Goal: Download file/media

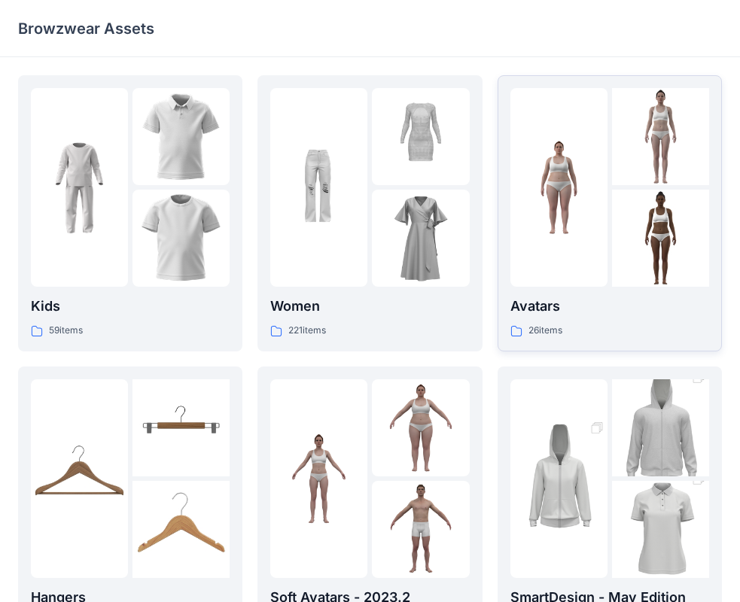
click at [572, 173] on img at bounding box center [558, 187] width 97 height 97
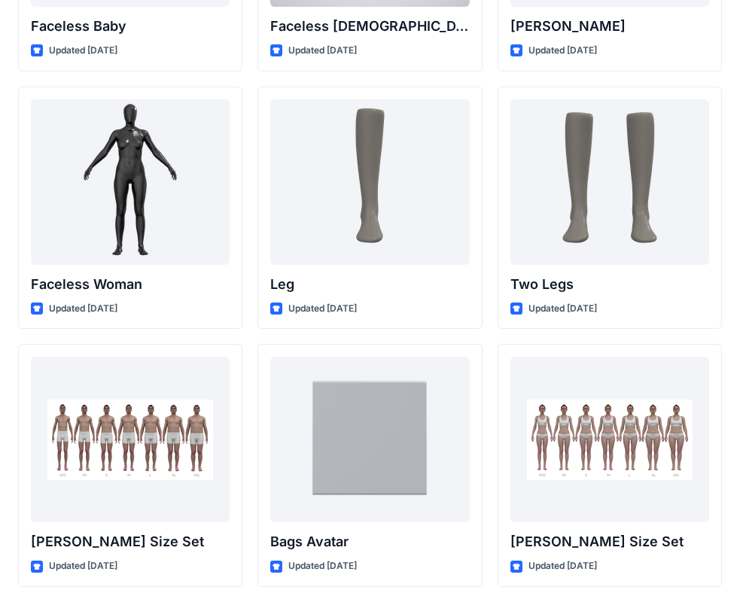
scroll to position [1464, 0]
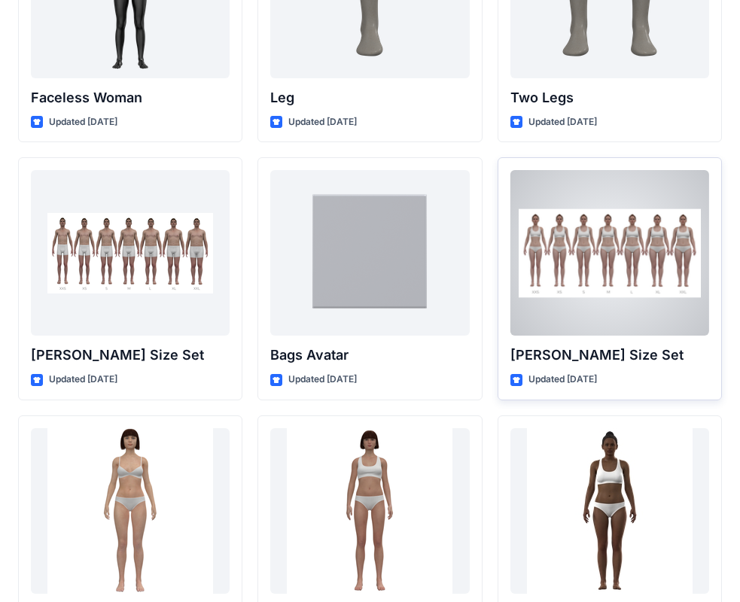
click at [526, 346] on p "[PERSON_NAME] Size Set" at bounding box center [609, 355] width 199 height 21
click at [559, 275] on div at bounding box center [609, 253] width 199 height 166
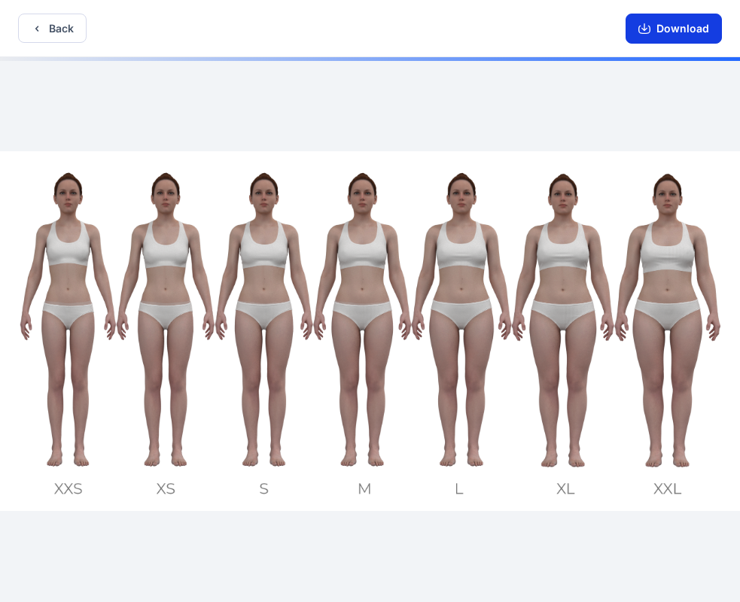
click at [671, 24] on button "Download" at bounding box center [673, 29] width 96 height 30
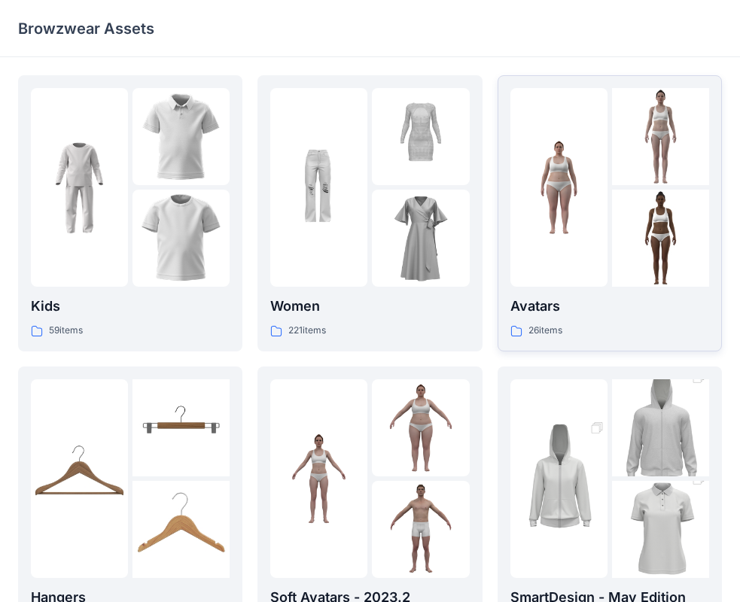
click at [585, 209] on div at bounding box center [558, 187] width 97 height 199
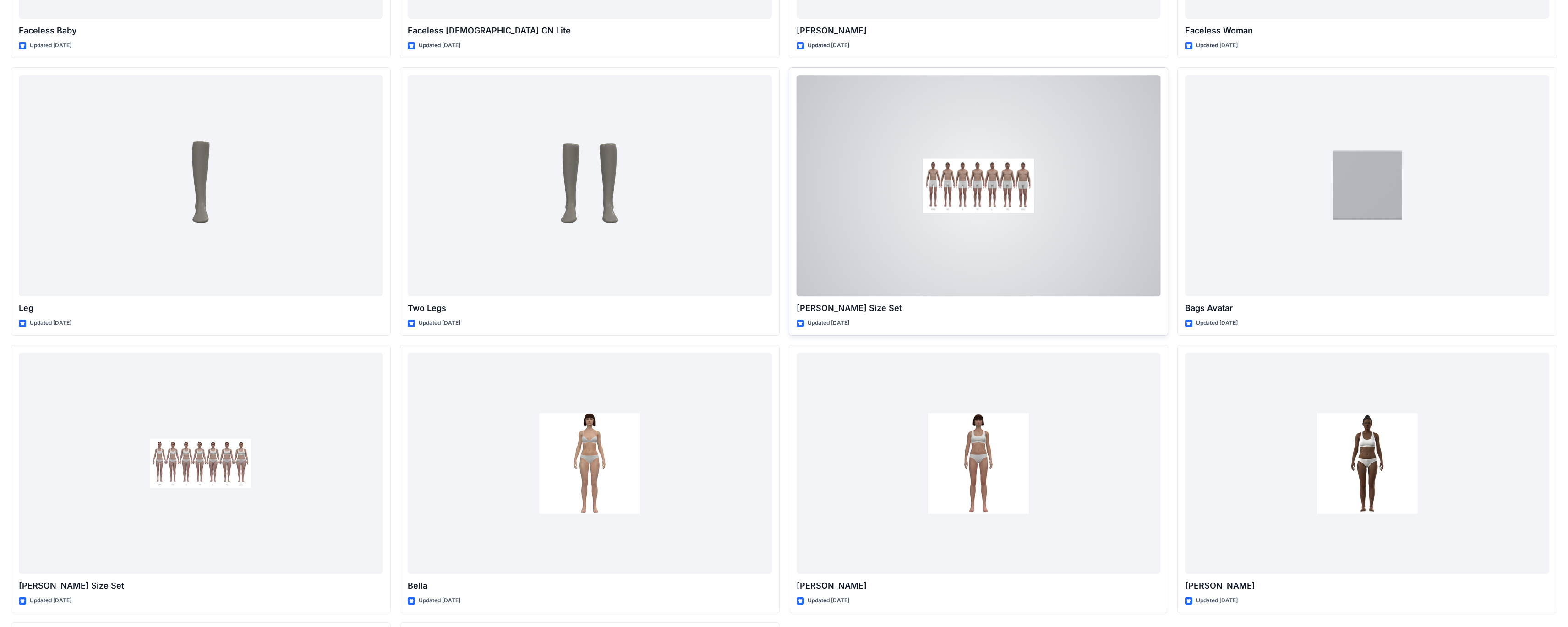
scroll to position [1180, 0]
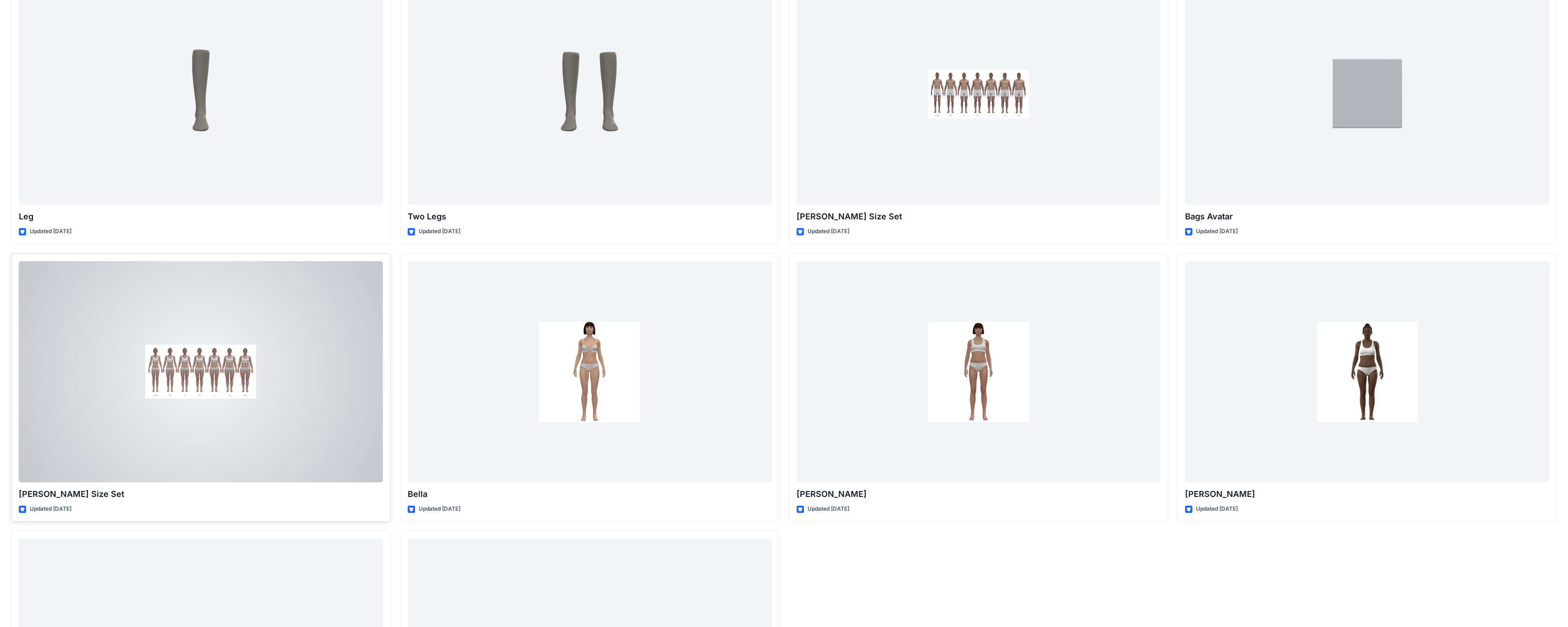
click at [298, 342] on div at bounding box center [201, 371] width 364 height 221
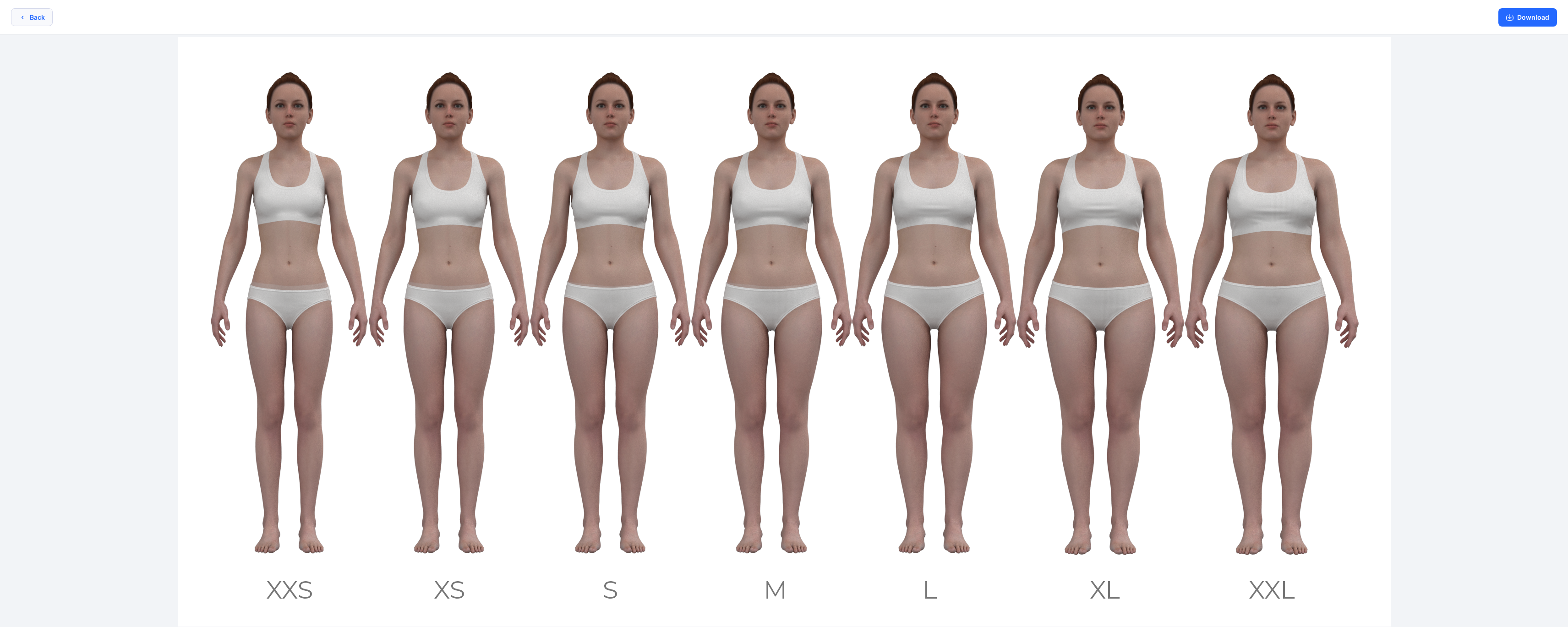
click at [21, 19] on icon "button" at bounding box center [23, 18] width 7 height 7
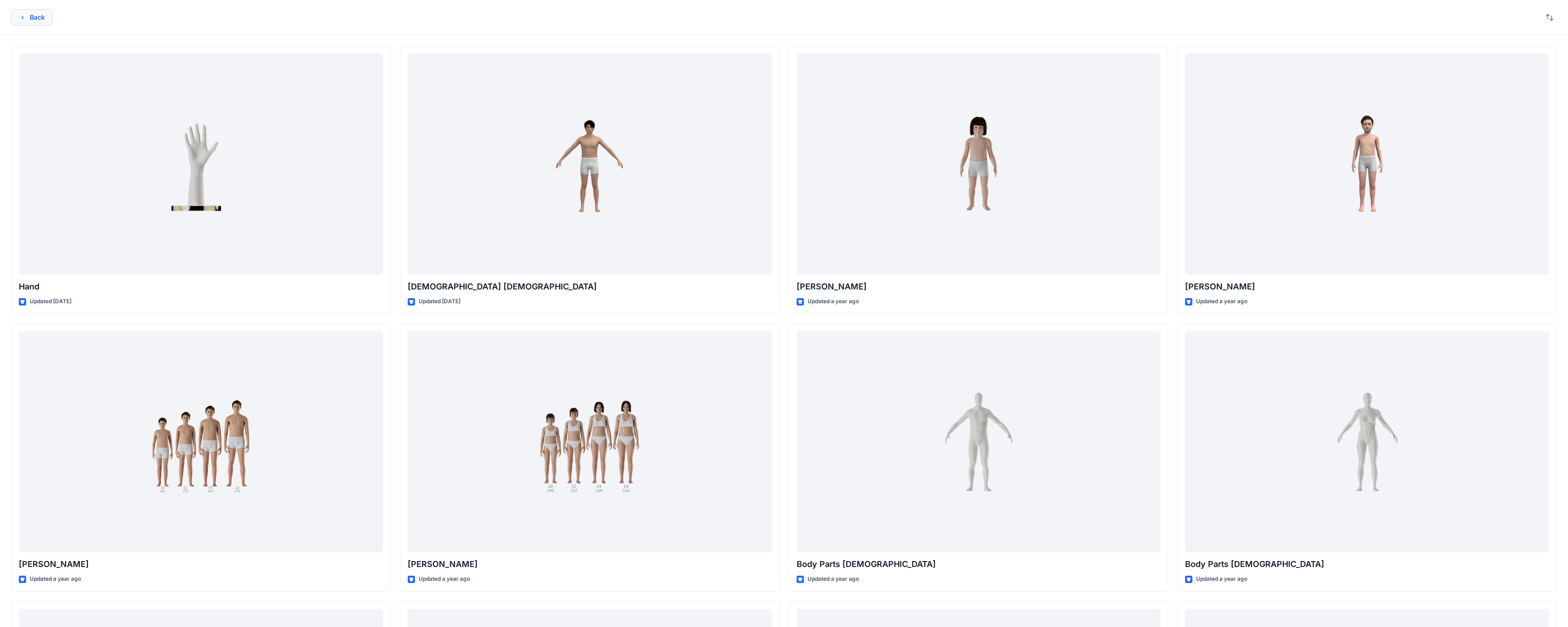
click at [32, 20] on button "Back" at bounding box center [32, 17] width 41 height 16
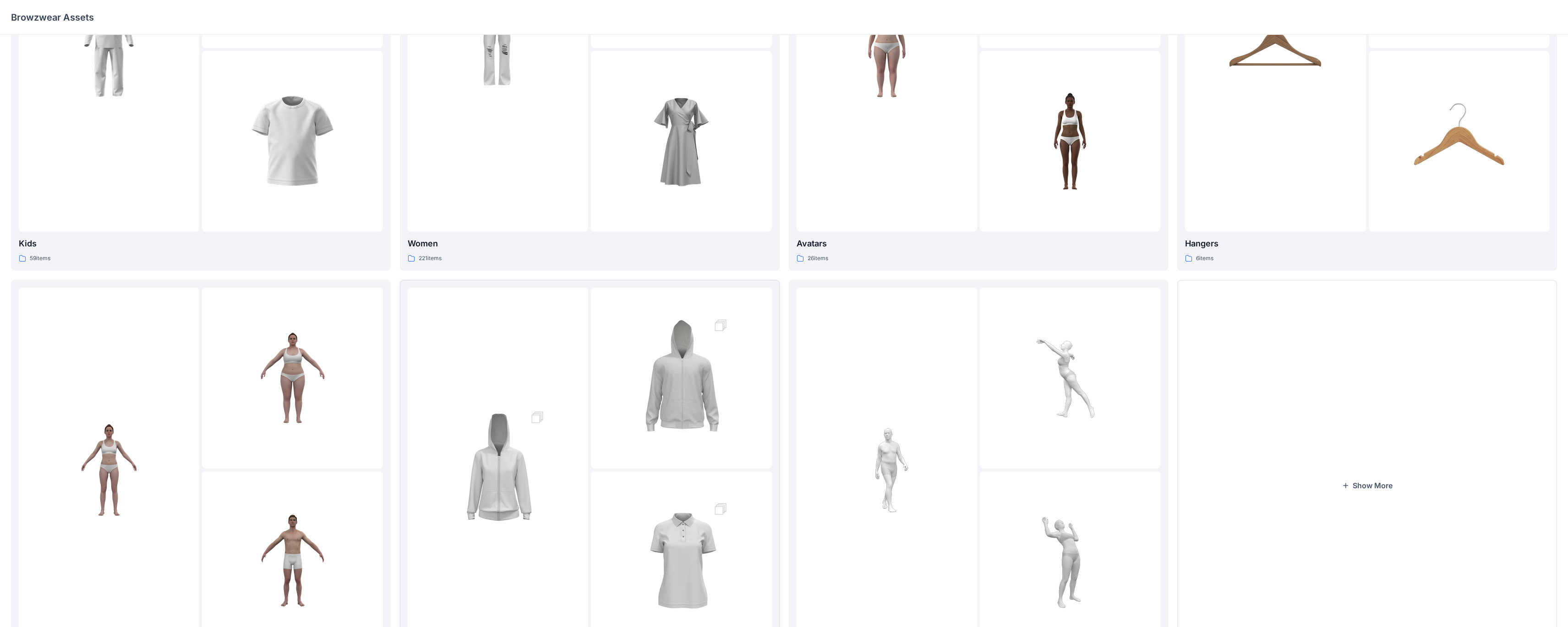
scroll to position [1, 0]
